Goal: Register for event/course

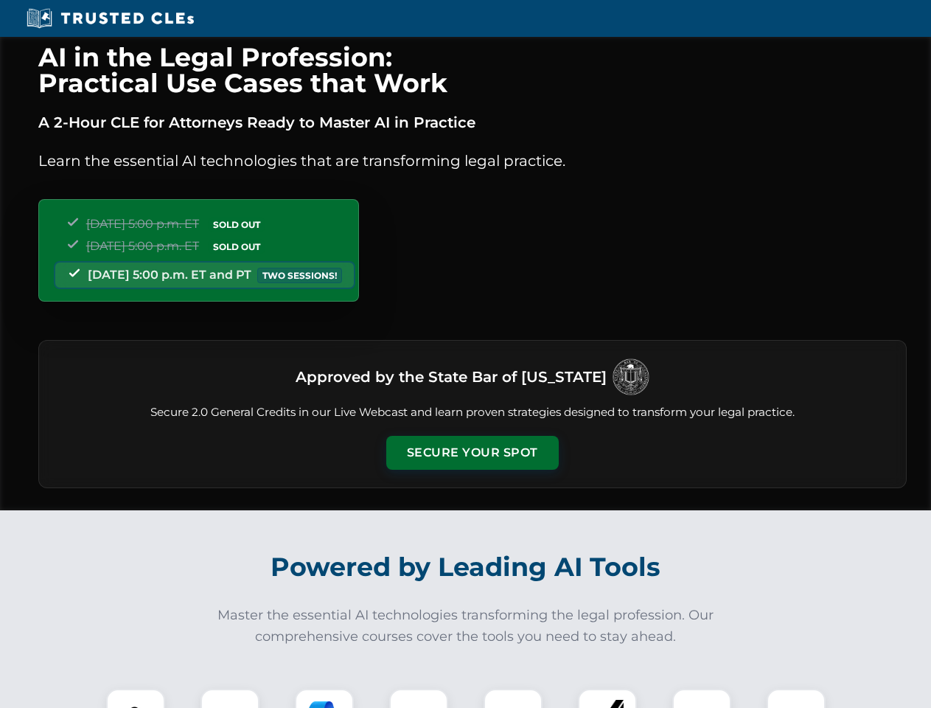
click at [472, 453] on button "Secure Your Spot" at bounding box center [472, 453] width 173 height 34
click at [136, 698] on img at bounding box center [135, 718] width 43 height 43
click at [230, 698] on div at bounding box center [230, 718] width 59 height 59
